Goal: Find specific page/section: Find specific page/section

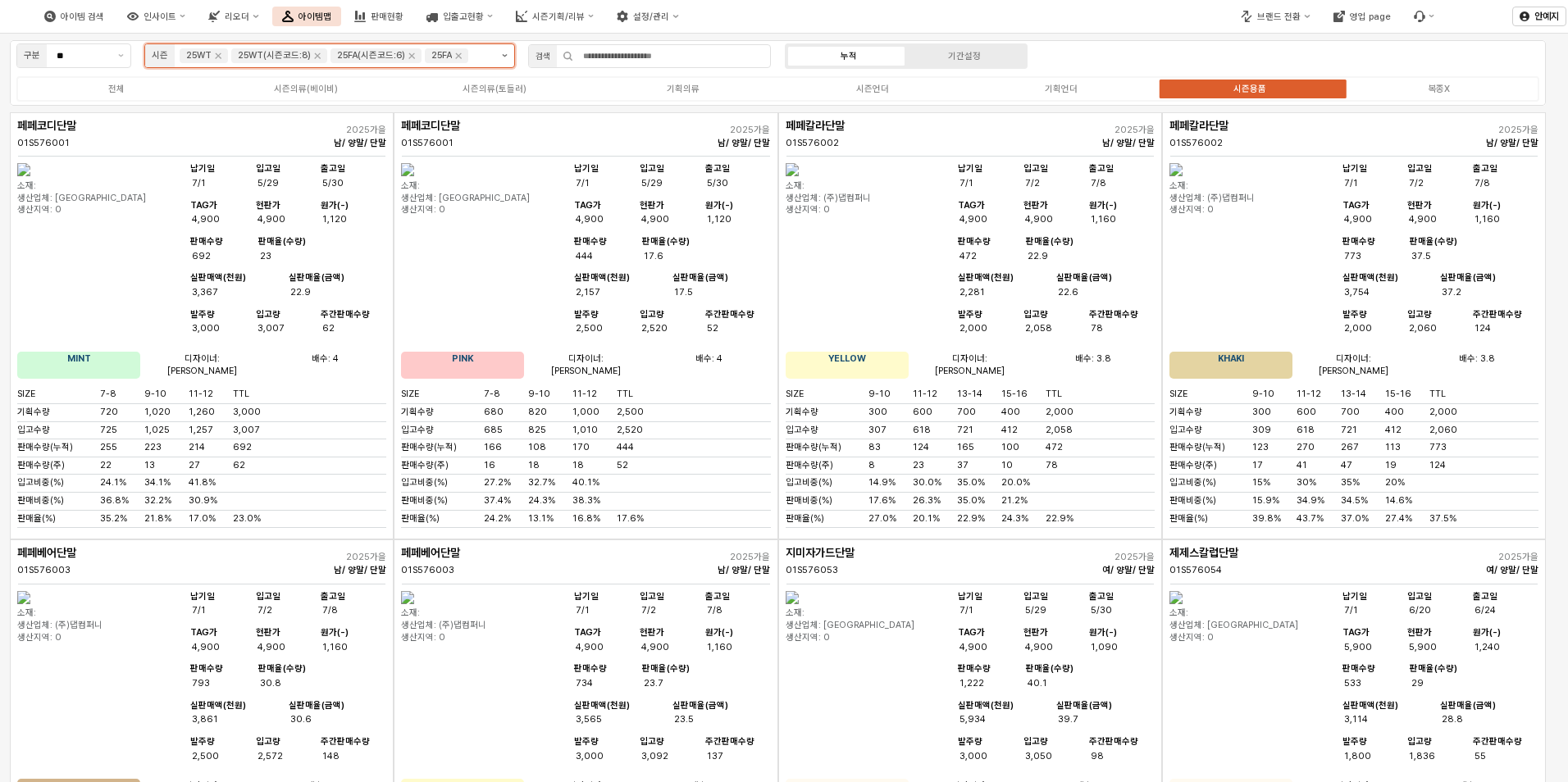
click at [510, 53] on button "제안 사항 표시" at bounding box center [505, 55] width 18 height 23
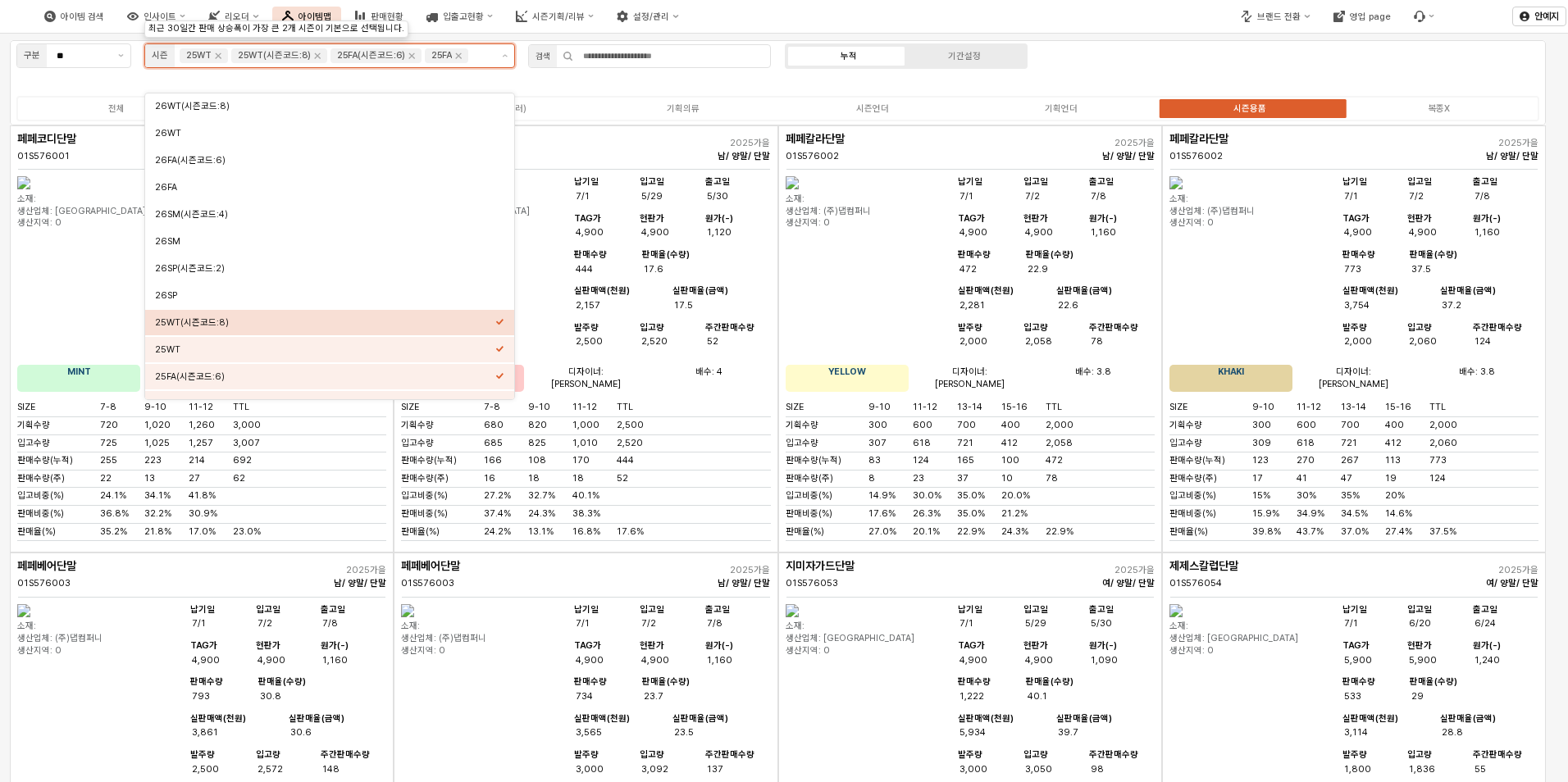
click at [490, 318] on div "25WT(시즌코드:8)" at bounding box center [325, 322] width 341 height 12
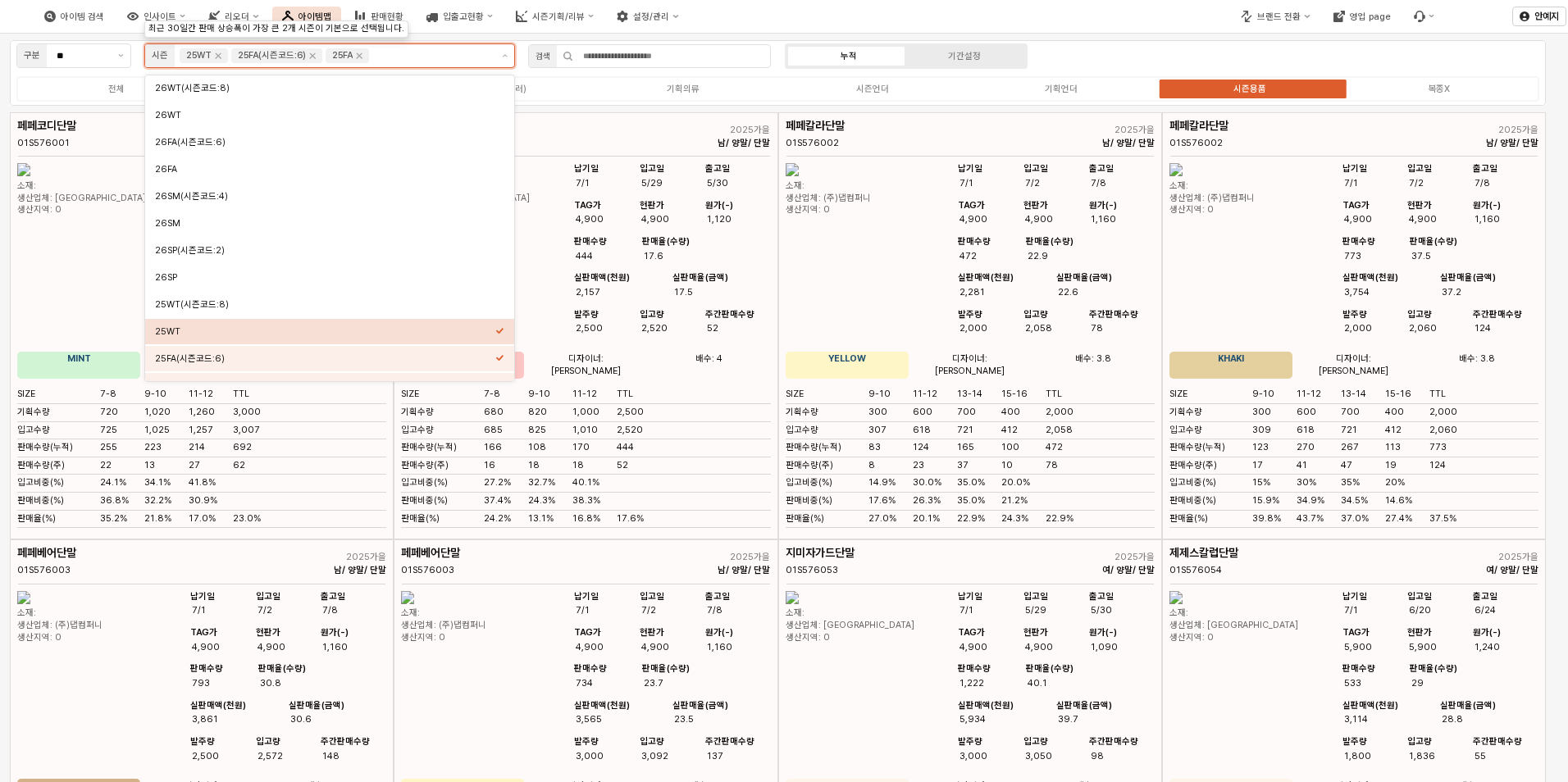
click at [481, 336] on div "25WT" at bounding box center [325, 331] width 341 height 12
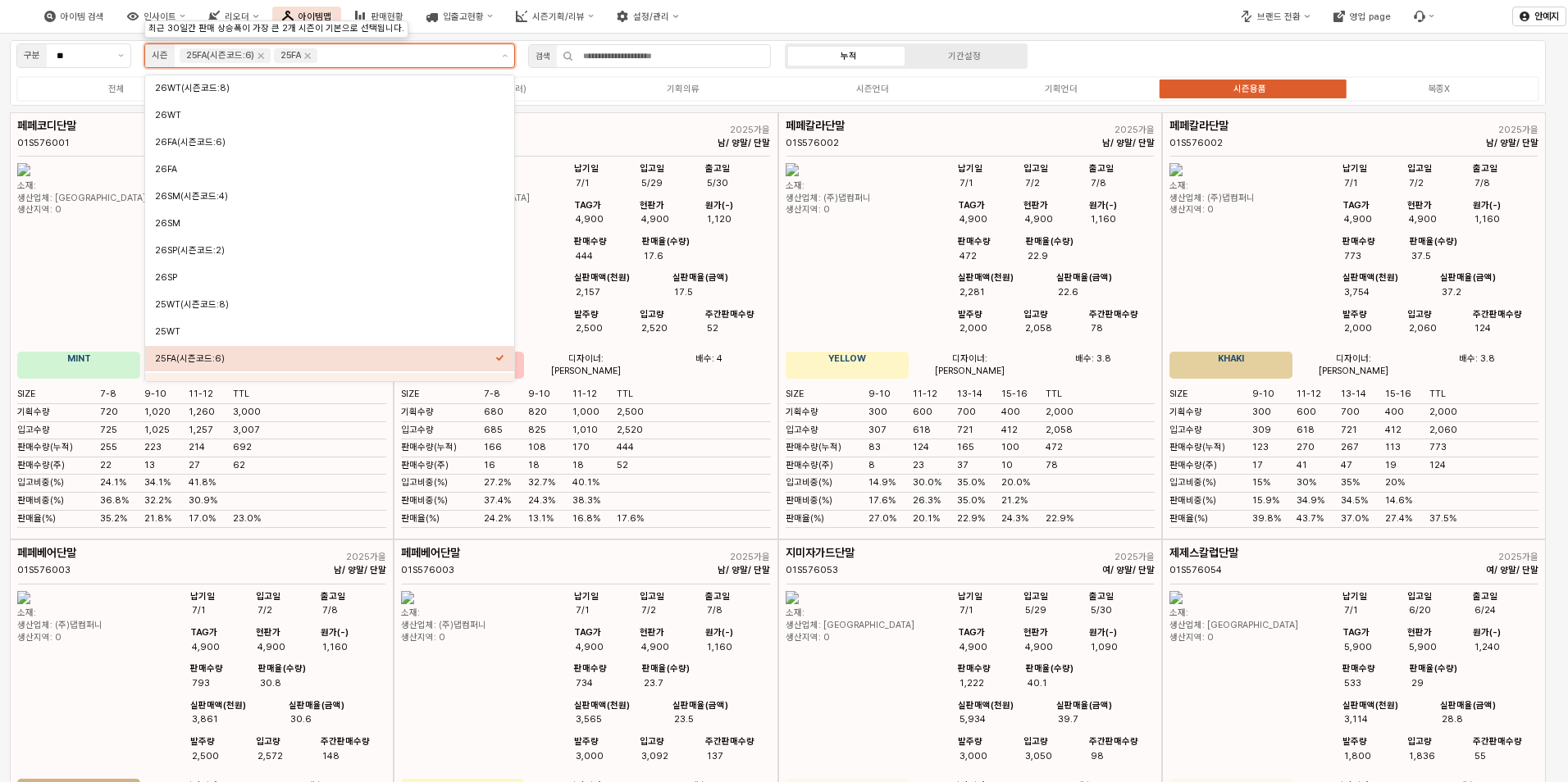
click at [483, 356] on div "25FA(시즌코드:6)" at bounding box center [325, 358] width 341 height 12
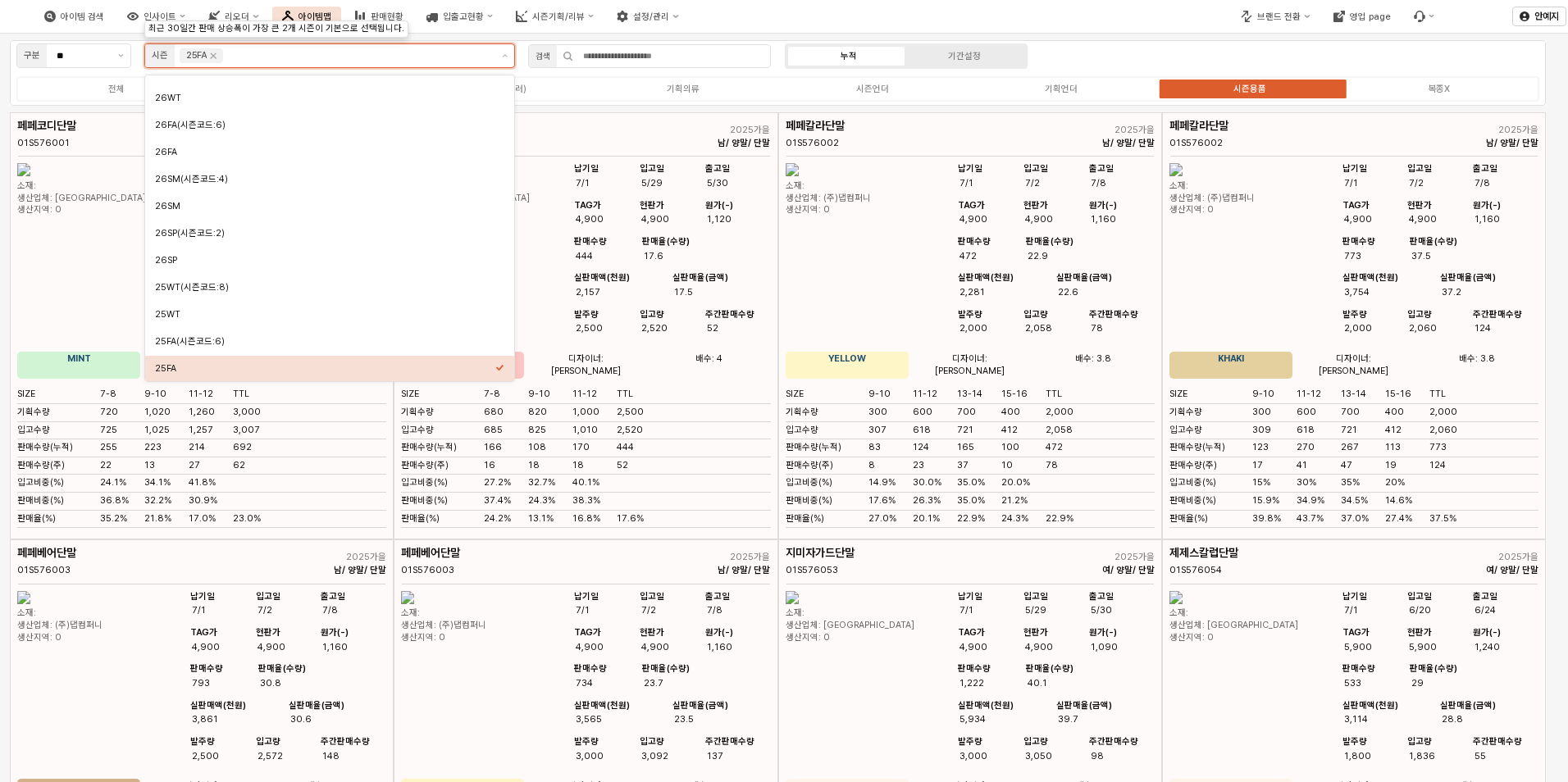
click at [486, 375] on div "26WT(시즌코드:8) 26WT 26FA(시즌코드:6) 26FA 26SM(시즌코드:4) 26SM 26SP(시즌코드:2) 26SP 25WT(시즌…" at bounding box center [330, 228] width 369 height 308
click at [497, 366] on icon "Select an option" at bounding box center [500, 368] width 9 height 9
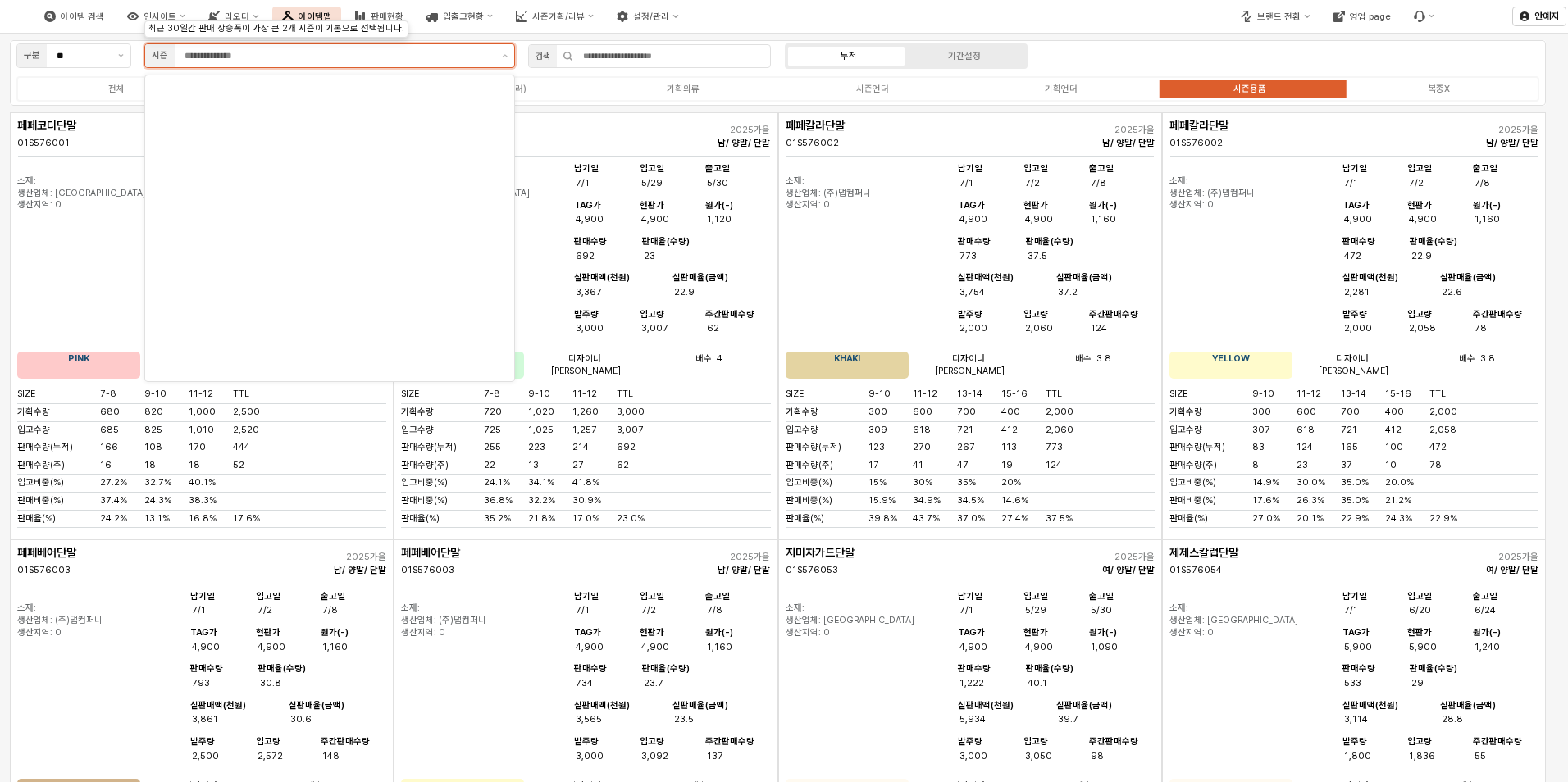
scroll to position [0, 0]
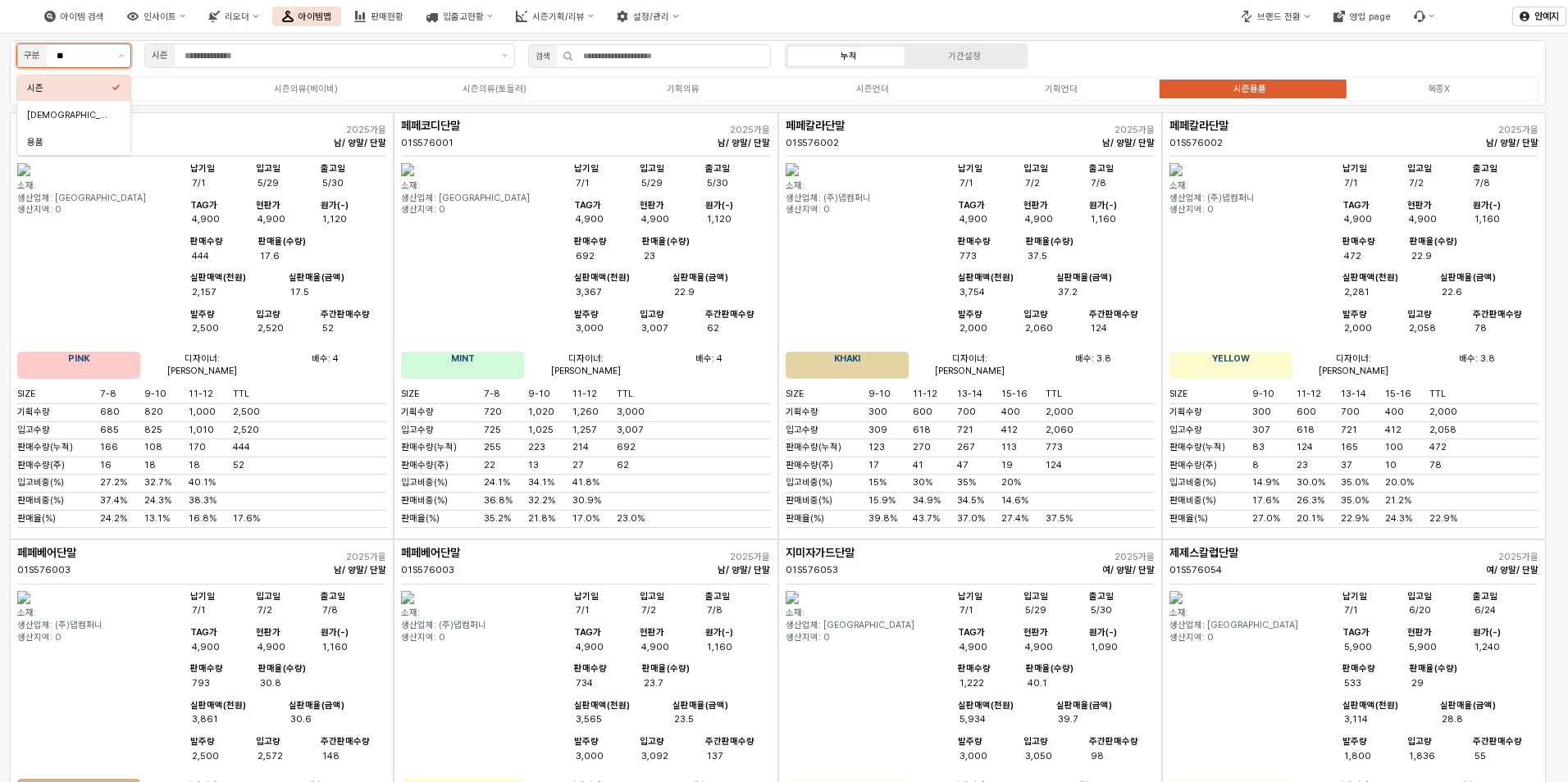
click at [122, 54] on icon "제안 사항 표시" at bounding box center [121, 56] width 6 height 4
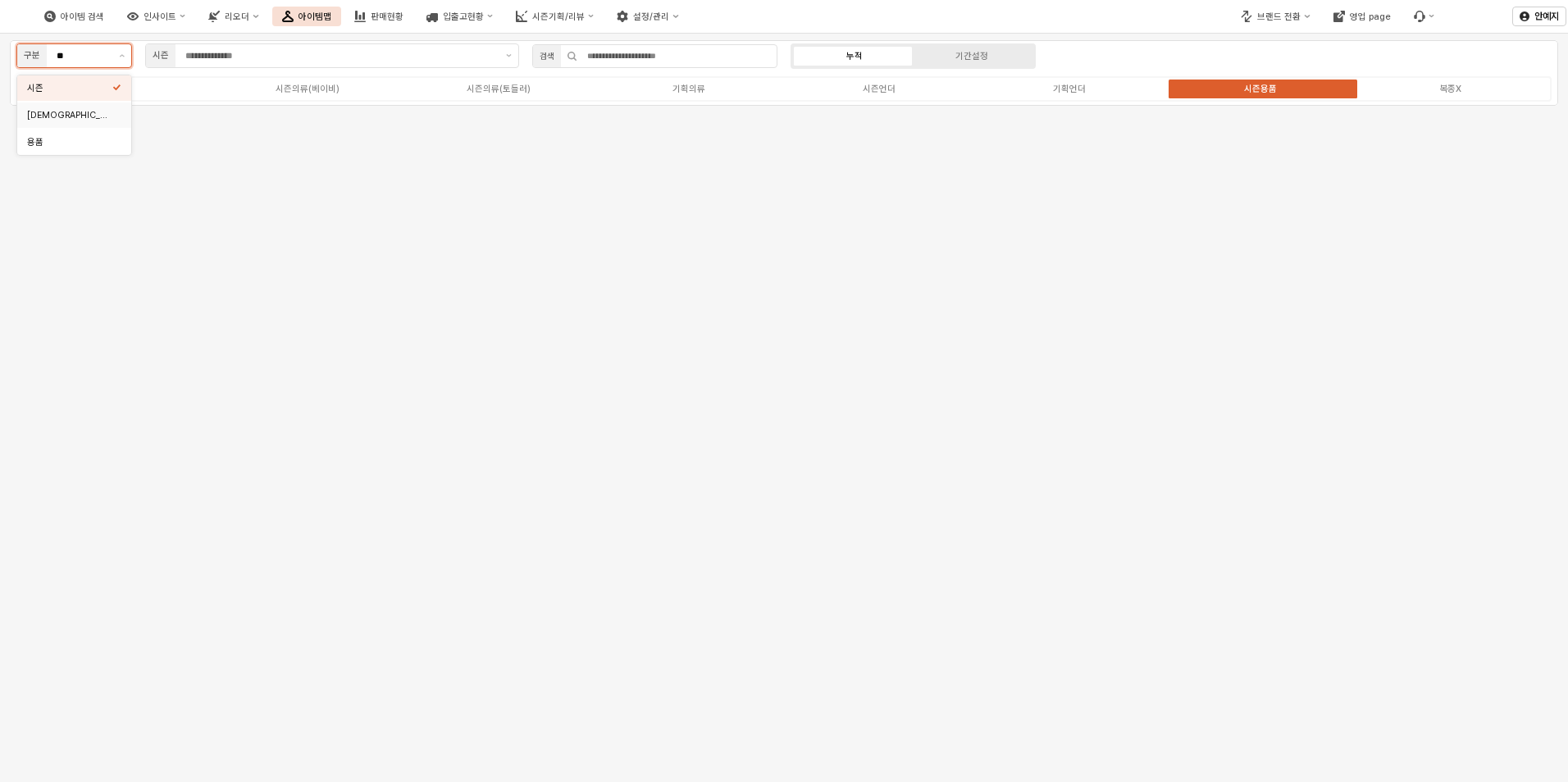
click at [104, 122] on div "[DEMOGRAPHIC_DATA]" at bounding box center [69, 115] width 86 height 16
type input "***"
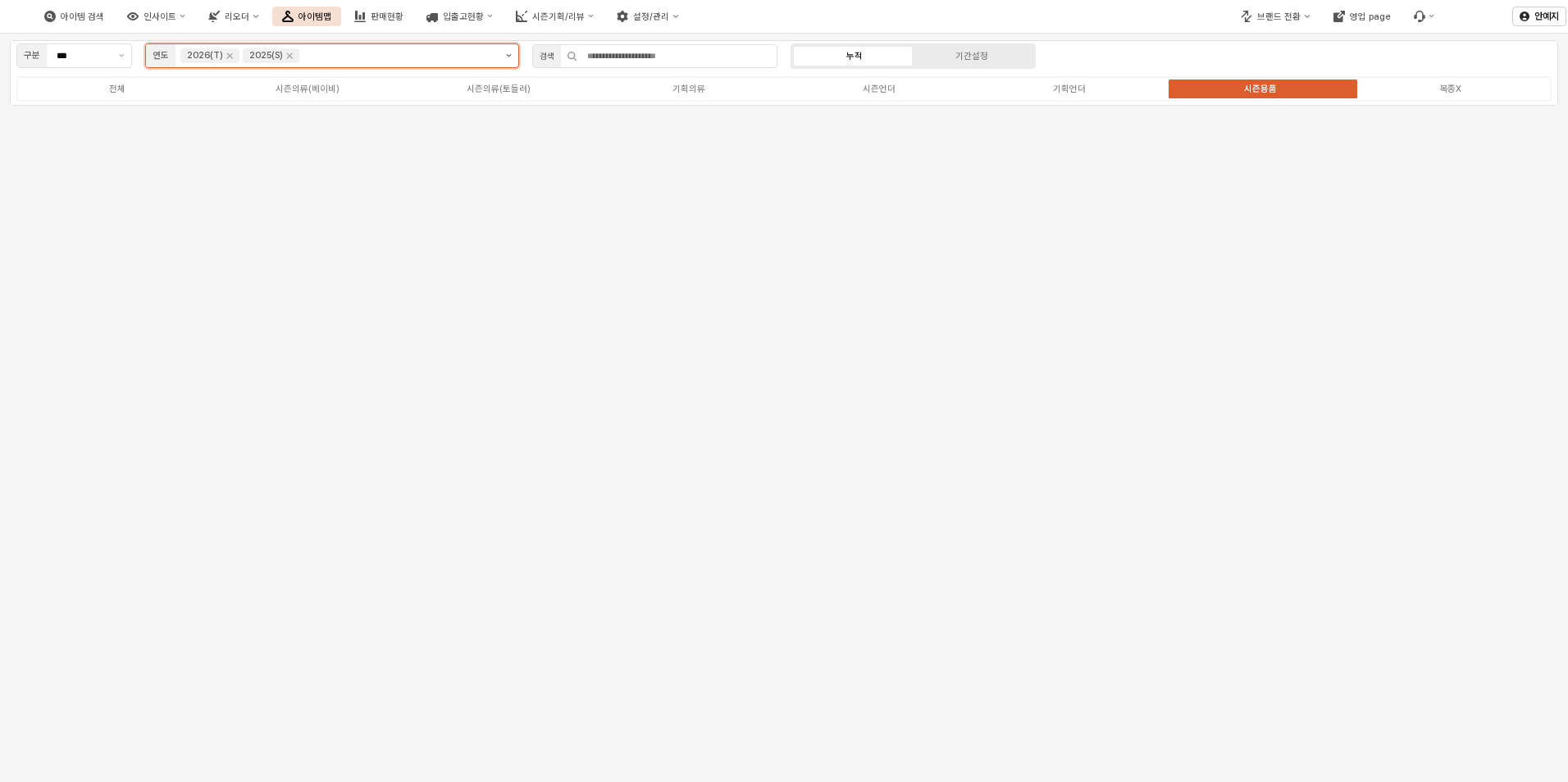
click at [507, 55] on icon "제안 사항 표시" at bounding box center [509, 56] width 6 height 4
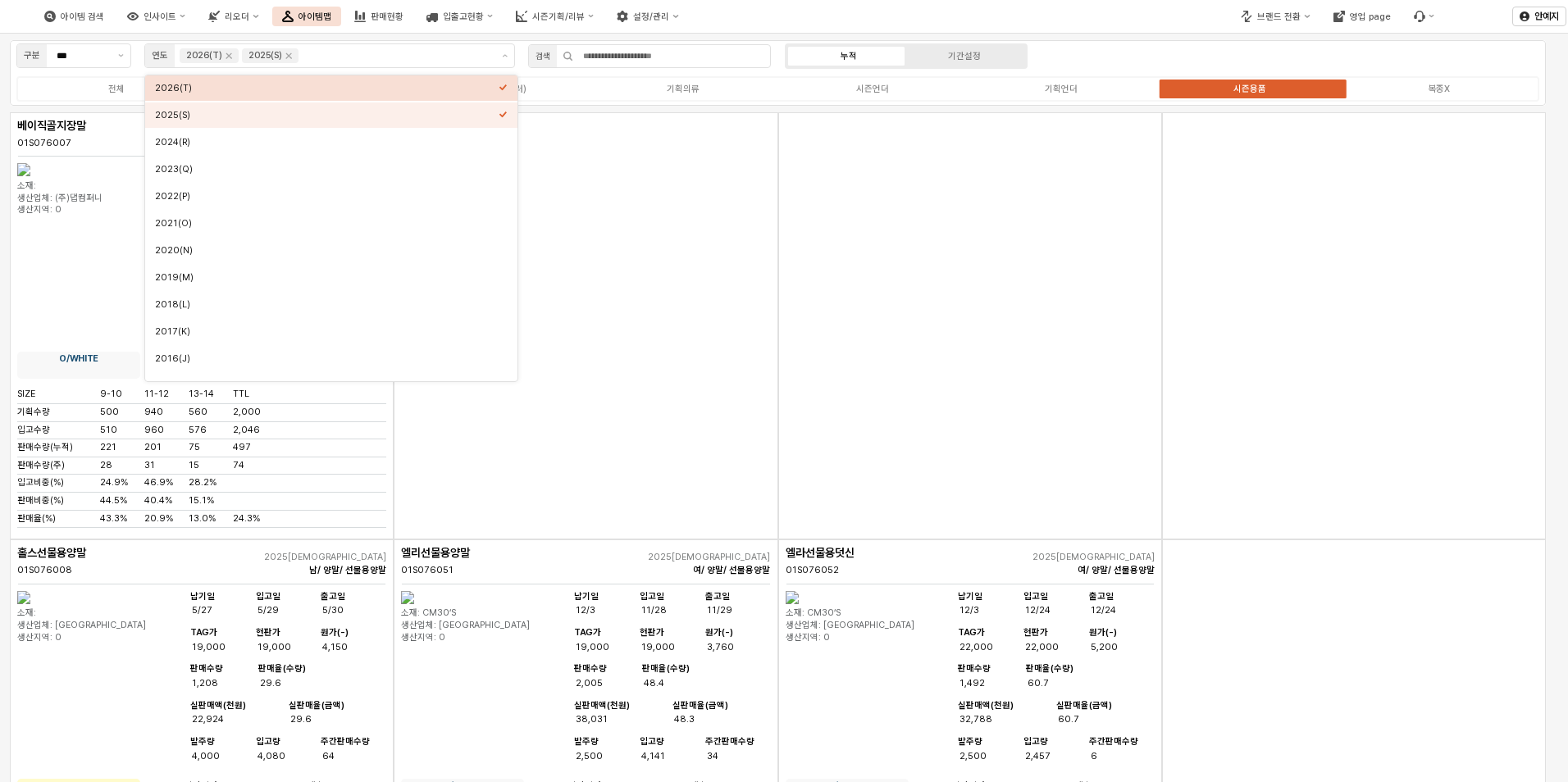
click at [522, 55] on div "검색" at bounding box center [649, 57] width 256 height 33
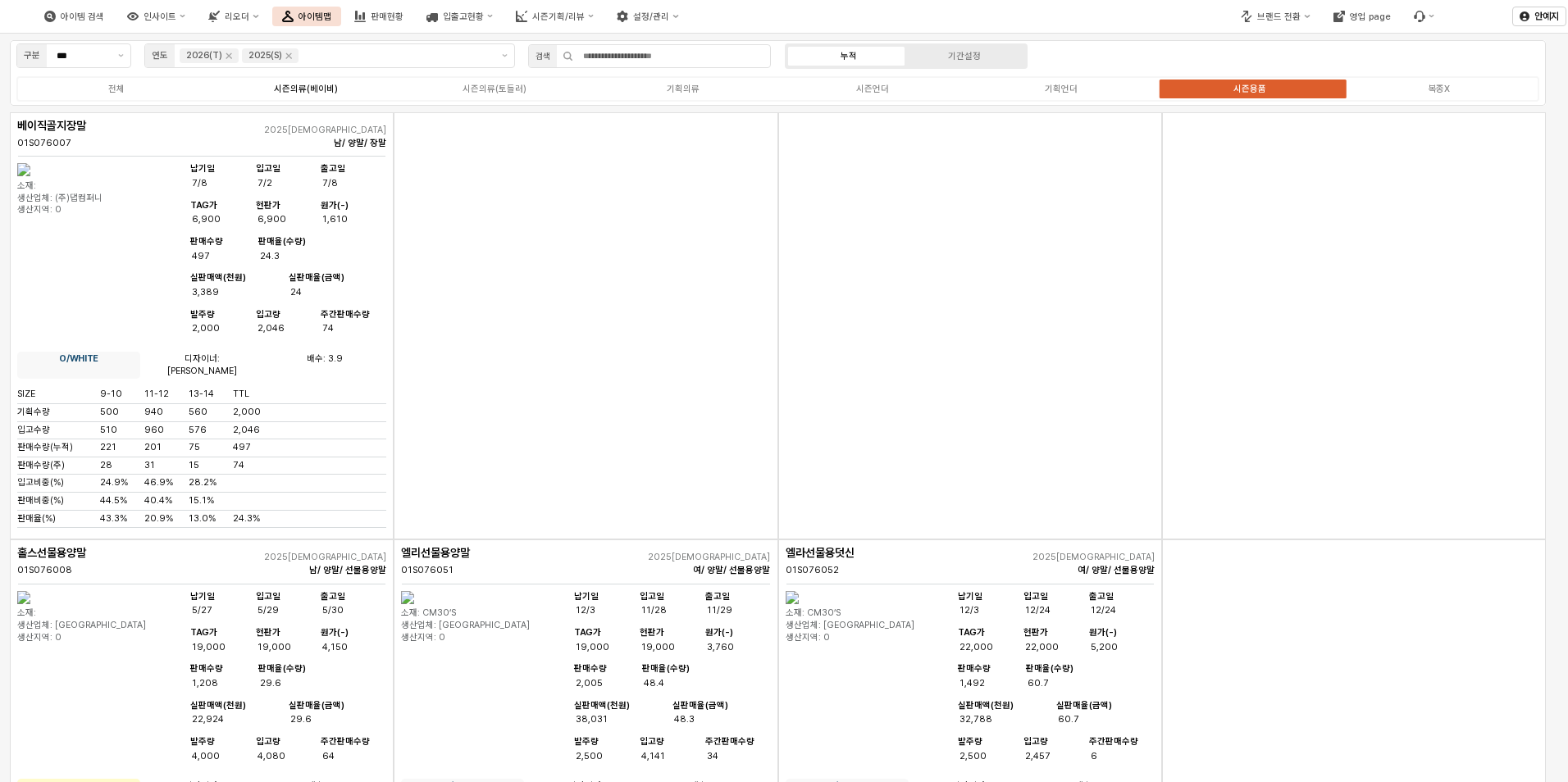
click at [325, 92] on div "시즌의류(베이비)" at bounding box center [305, 89] width 64 height 11
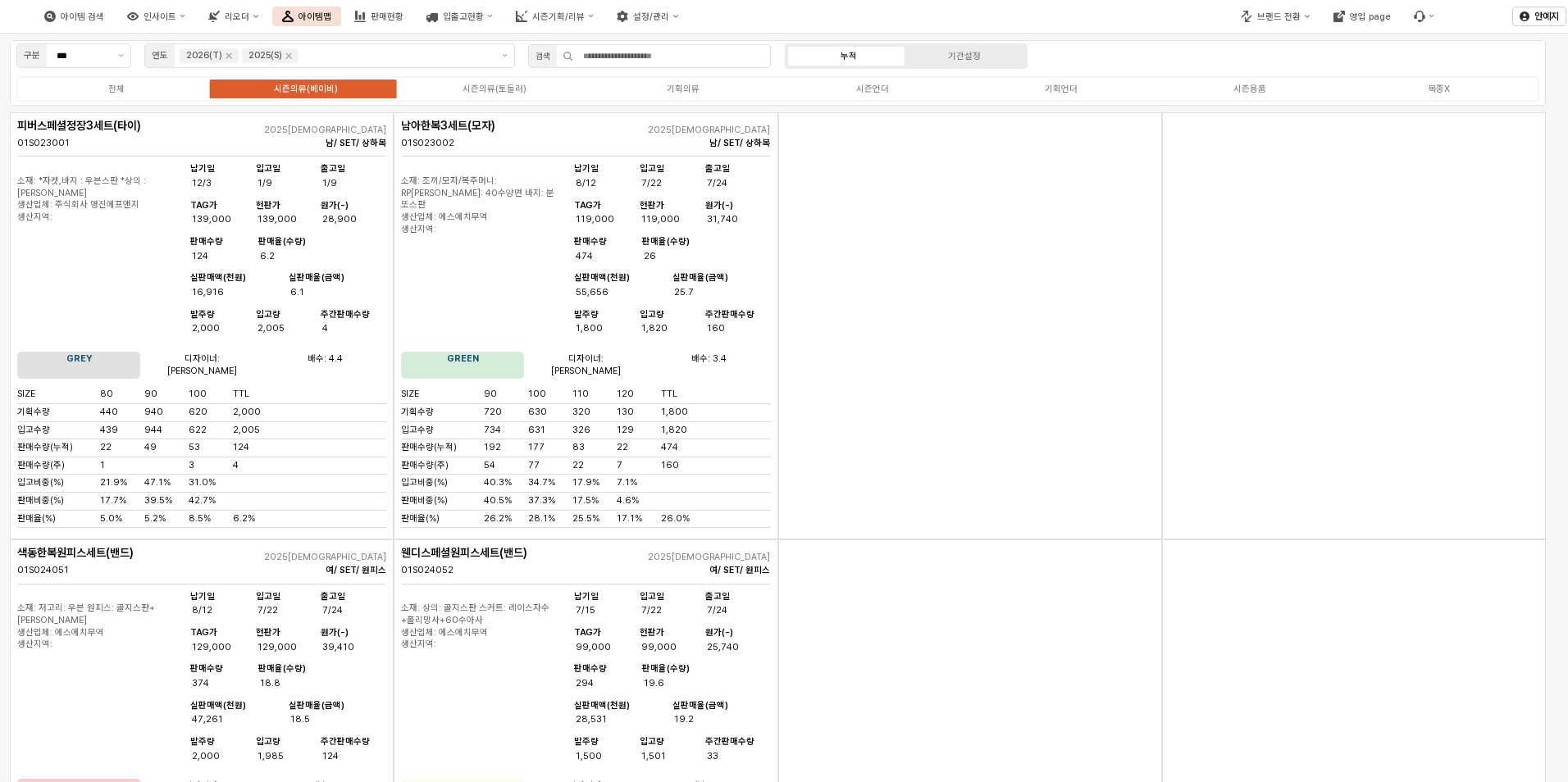
scroll to position [4, 0]
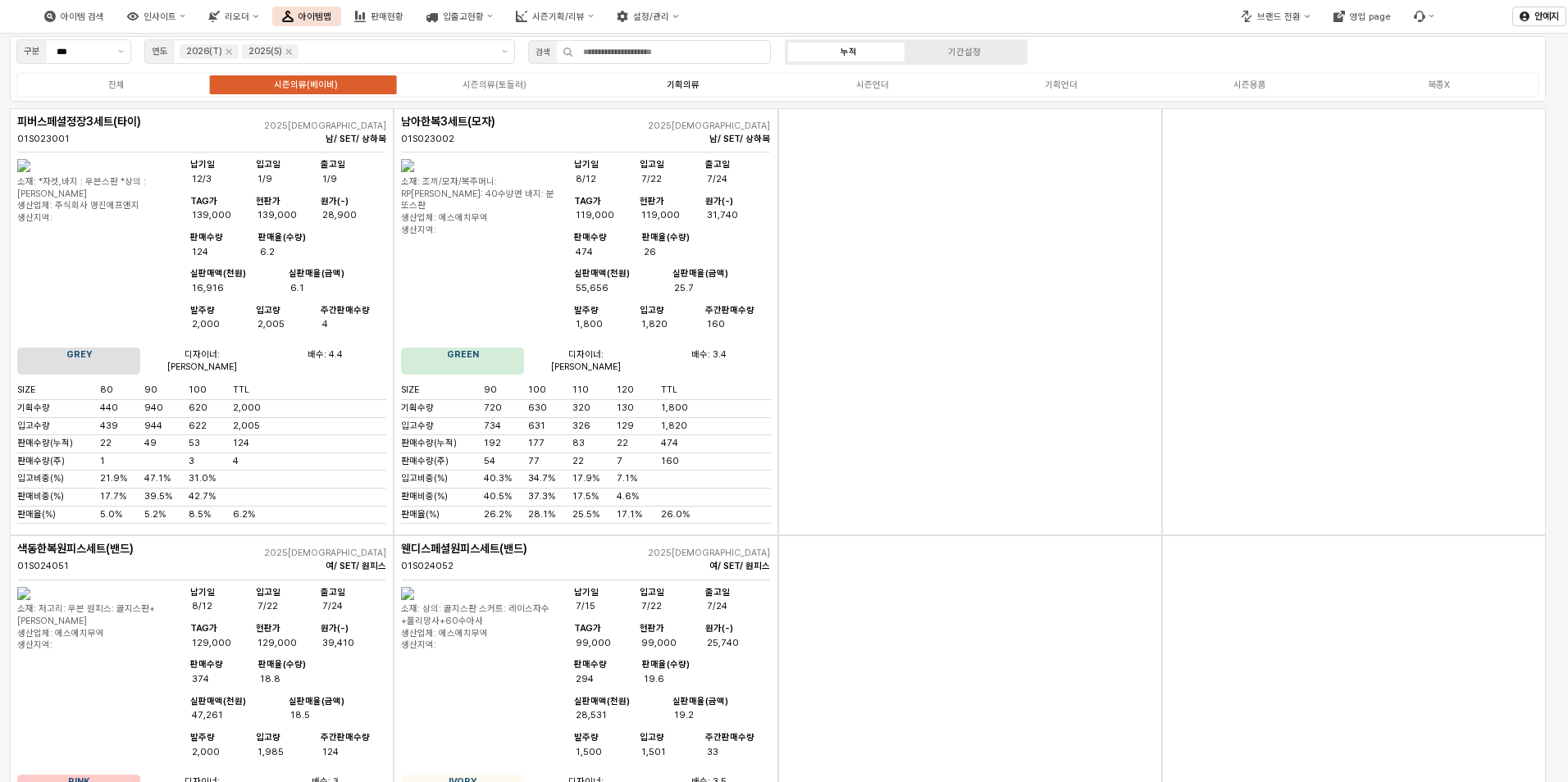
click at [704, 87] on label "기획의류" at bounding box center [683, 85] width 189 height 14
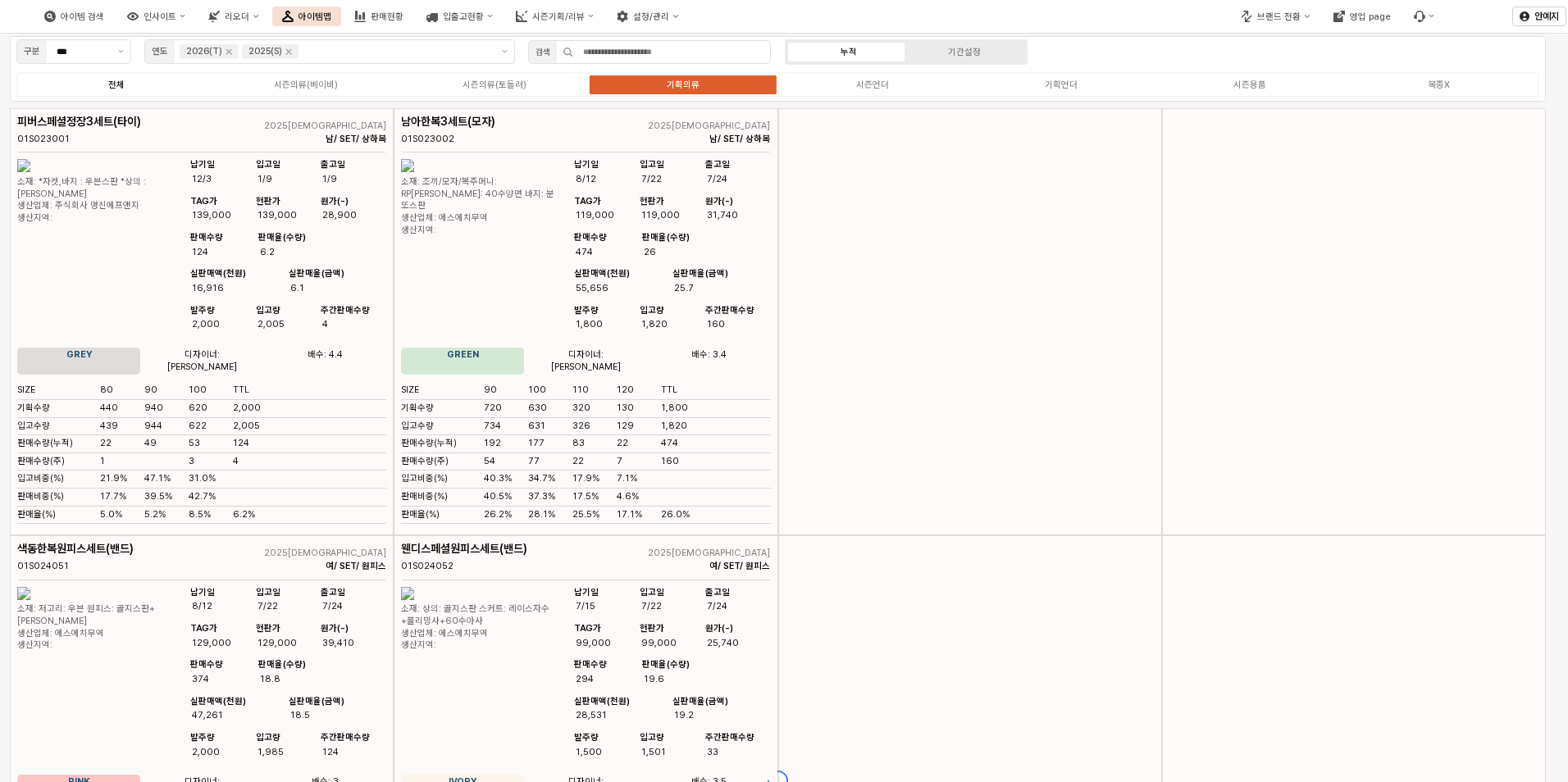
click at [127, 81] on label "전체" at bounding box center [116, 85] width 189 height 14
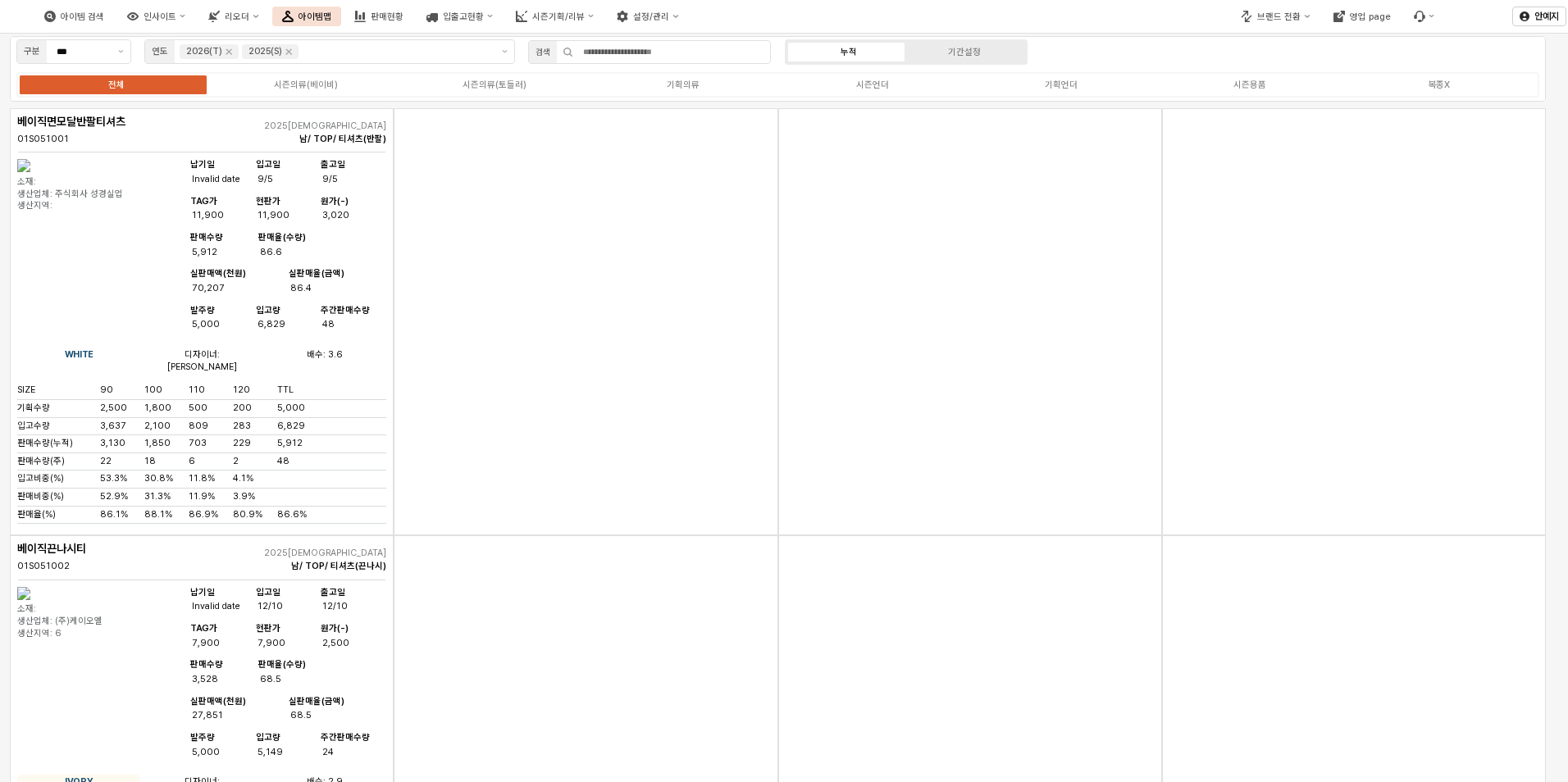
click at [1024, 520] on div "App Frame" at bounding box center [970, 322] width 384 height 427
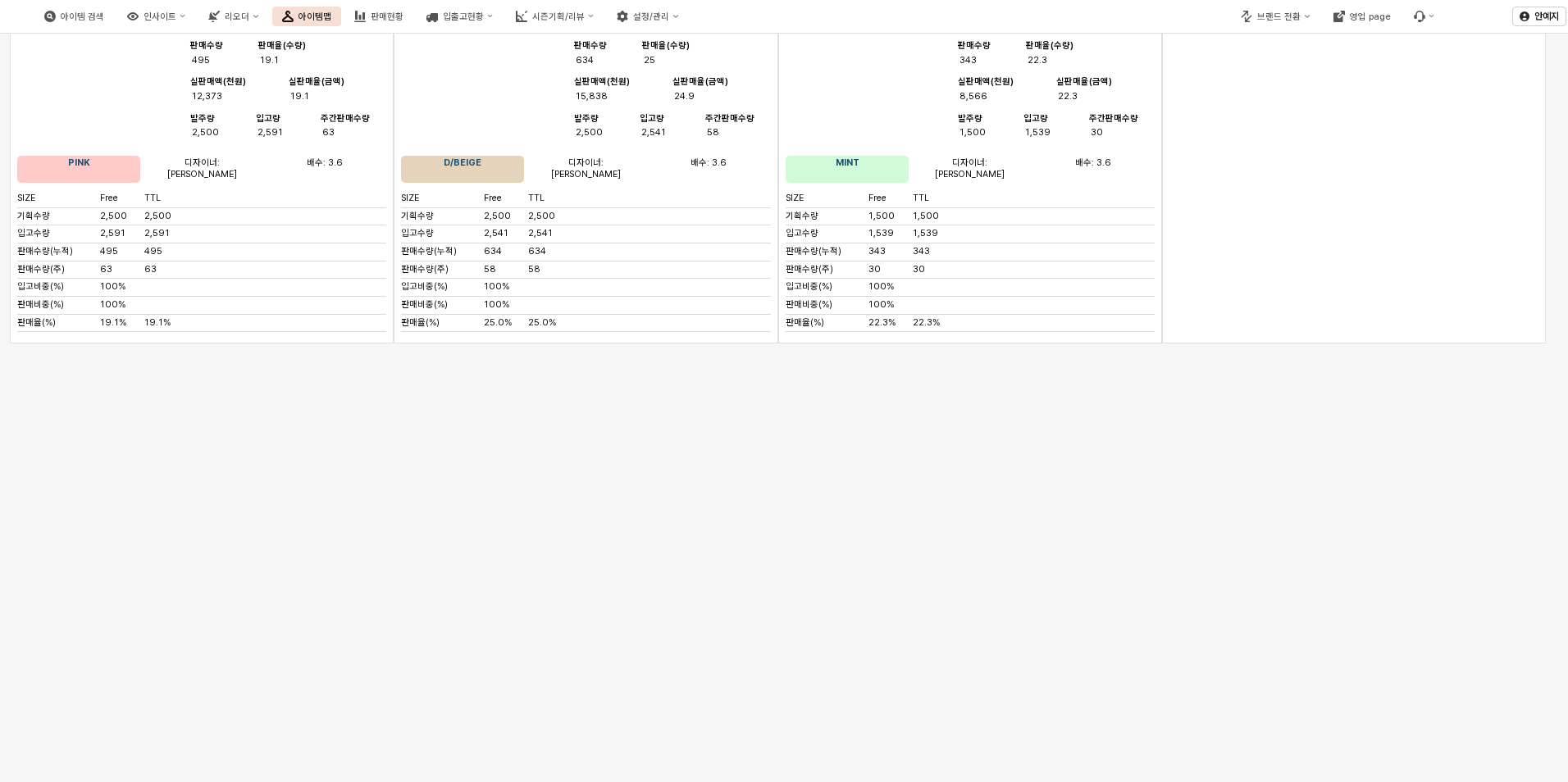
scroll to position [16589, 0]
